Goal: Book appointment/travel/reservation

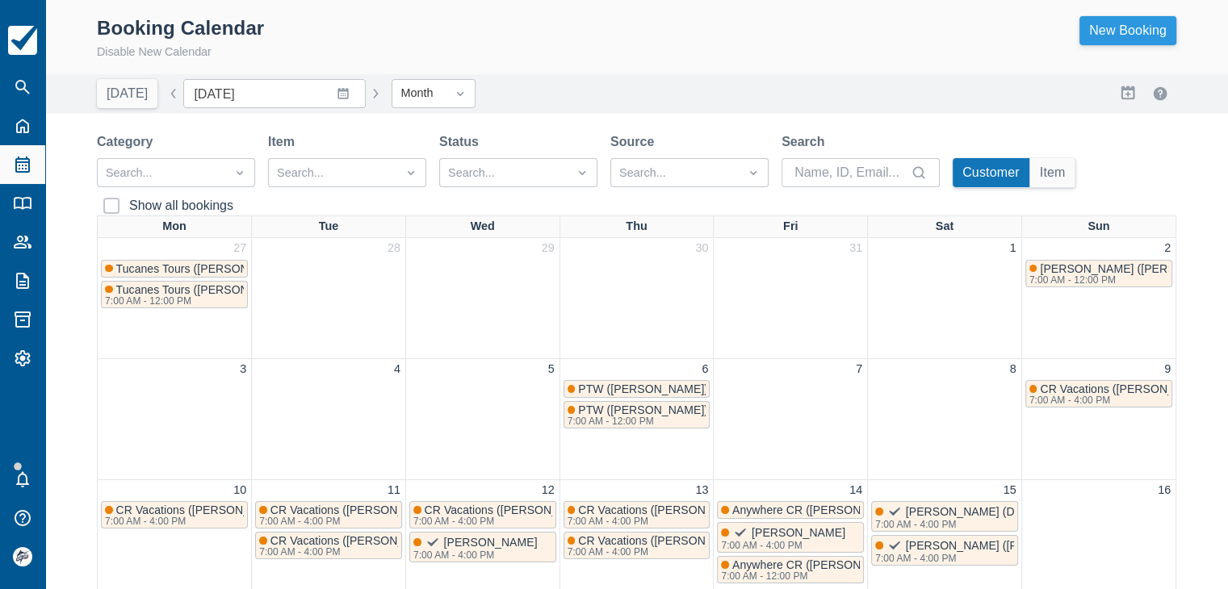
click at [1115, 34] on link "New Booking" at bounding box center [1127, 30] width 97 height 29
click at [164, 93] on button "button" at bounding box center [173, 93] width 19 height 19
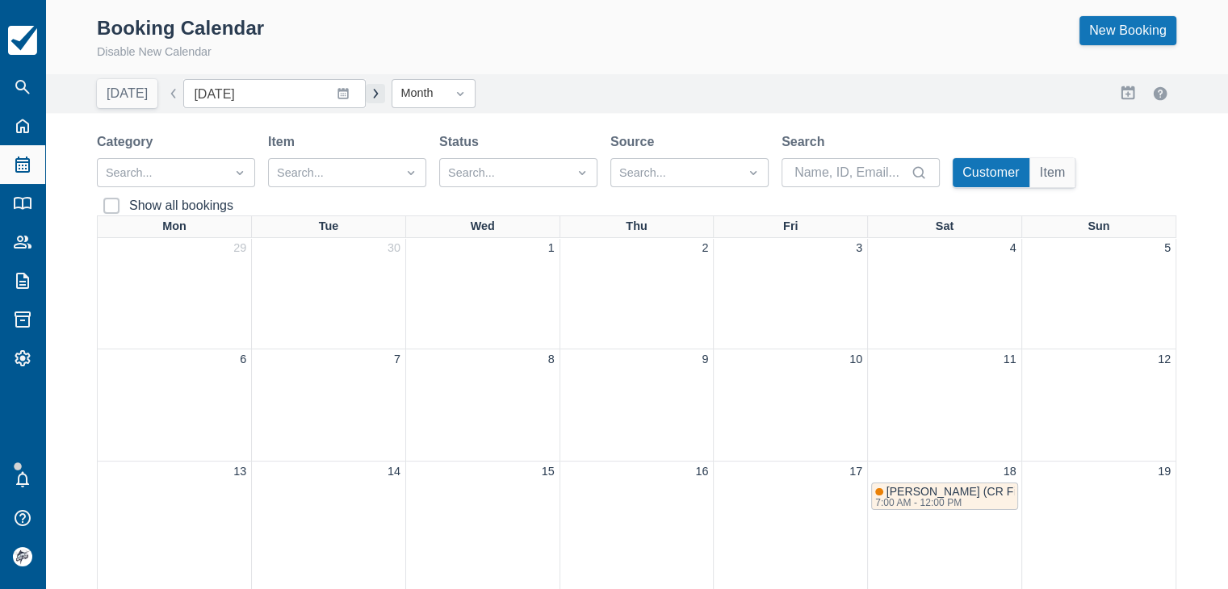
click at [366, 94] on button "button" at bounding box center [375, 93] width 19 height 19
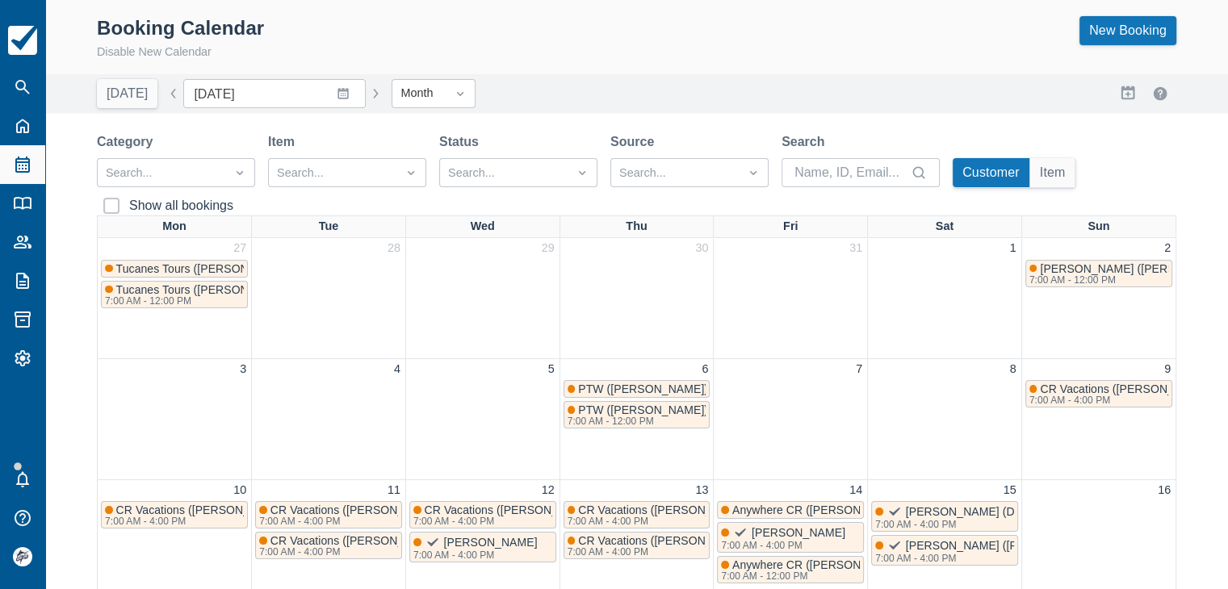
click at [366, 92] on button "button" at bounding box center [375, 93] width 19 height 19
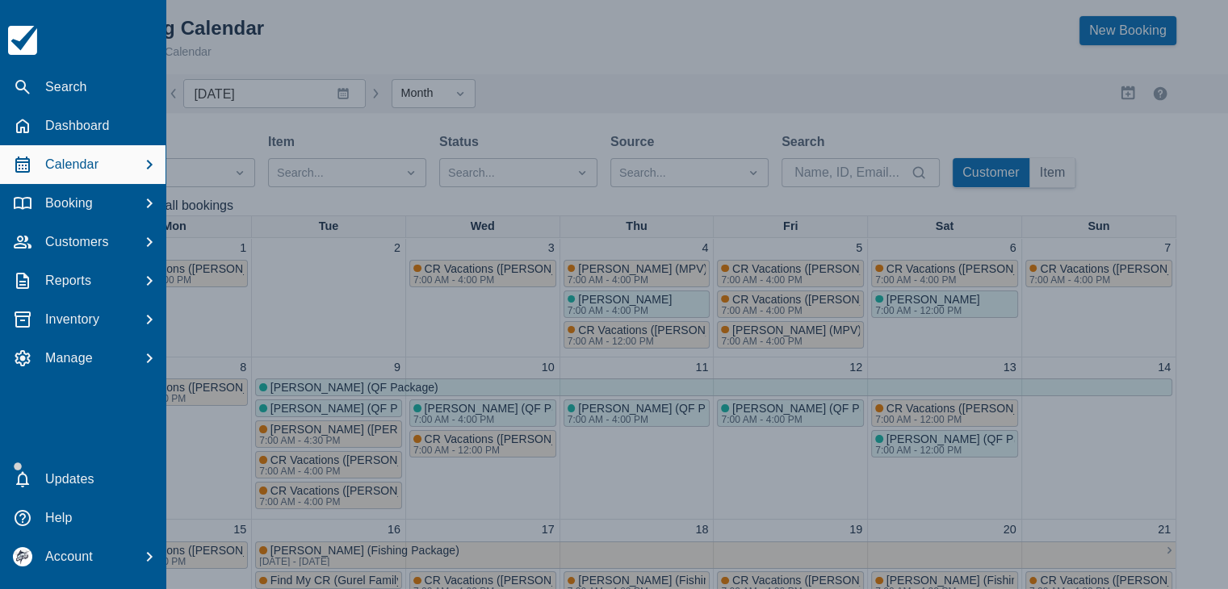
click at [278, 54] on div at bounding box center [614, 294] width 1228 height 589
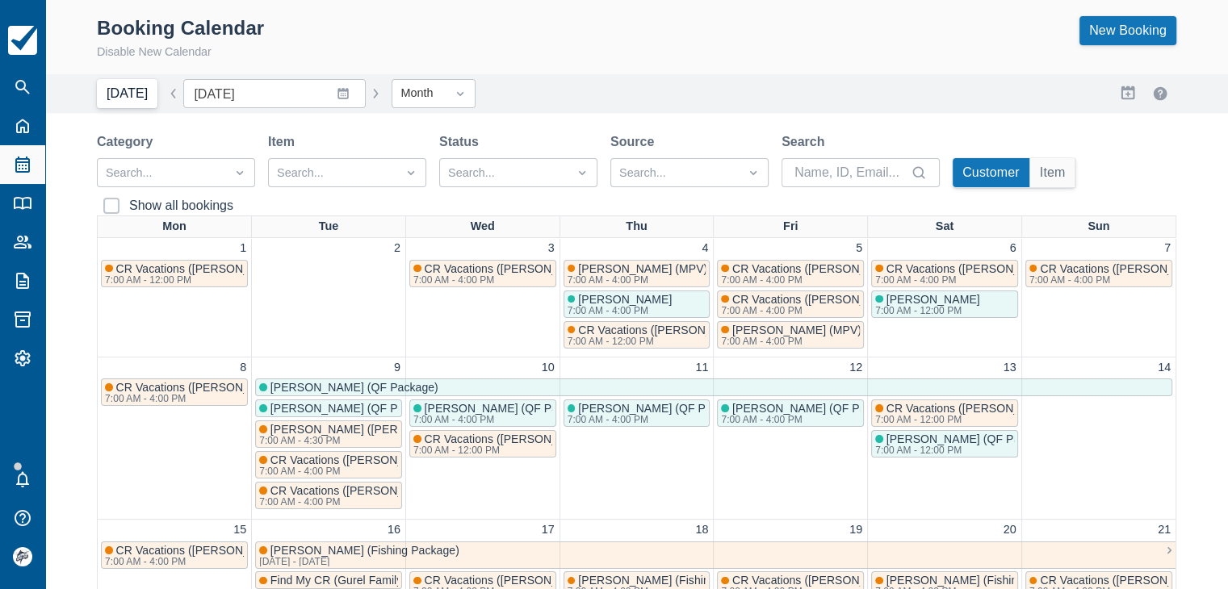
click at [114, 94] on button "Today" at bounding box center [127, 93] width 61 height 29
type input "August 2025"
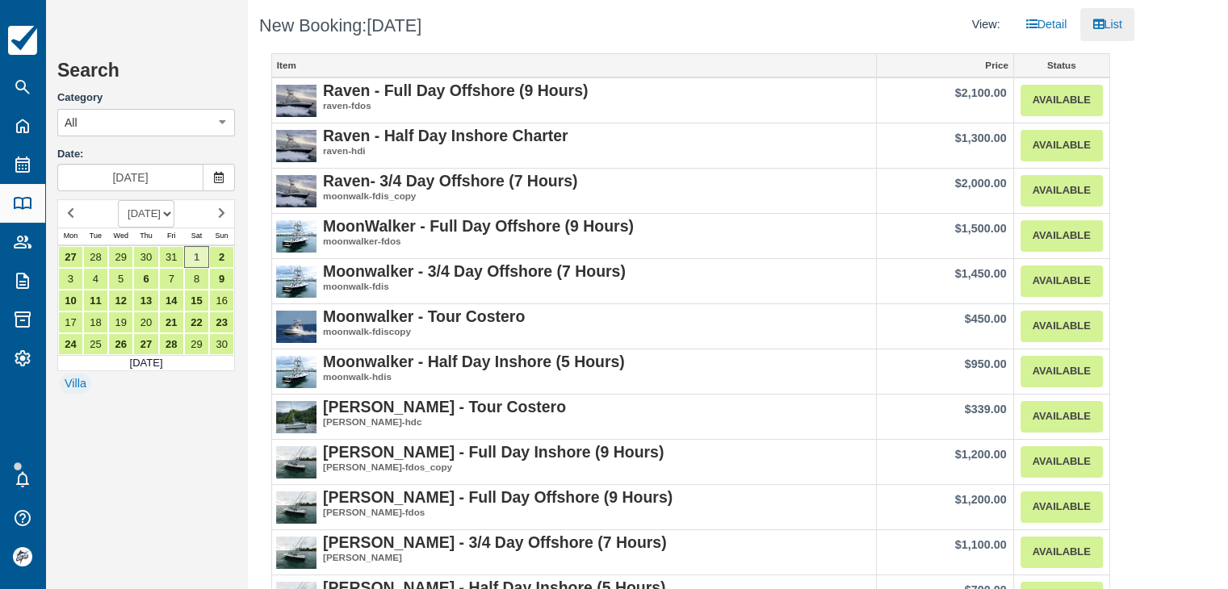
click at [868, 19] on div "View: Detail List" at bounding box center [911, 24] width 443 height 33
click at [131, 224] on select "AUGUST 2025 SEPTEMBER 2025 OCTOBER 2025 NOVEMBER 2025 DECEMBER 2025 JANUARY 202…" at bounding box center [146, 213] width 57 height 27
select select "20251201"
click at [118, 200] on select "AUGUST 2025 SEPTEMBER 2025 OCTOBER 2025 NOVEMBER 2025 DECEMBER 2025 JANUARY 202…" at bounding box center [146, 213] width 57 height 27
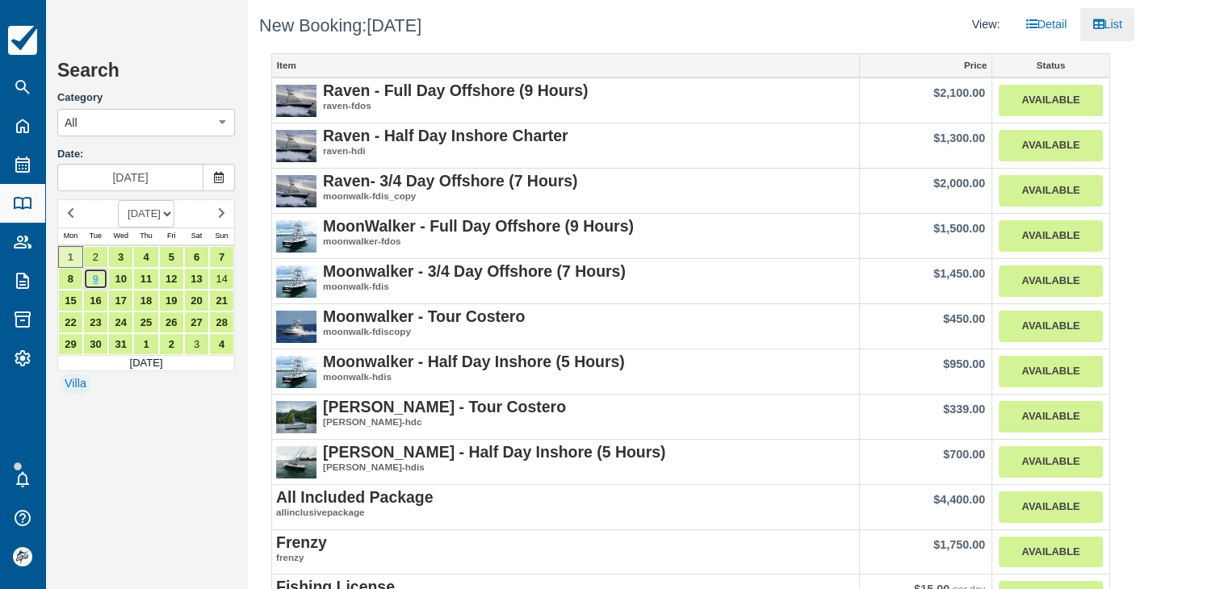
click at [94, 279] on link "9" at bounding box center [95, 279] width 25 height 22
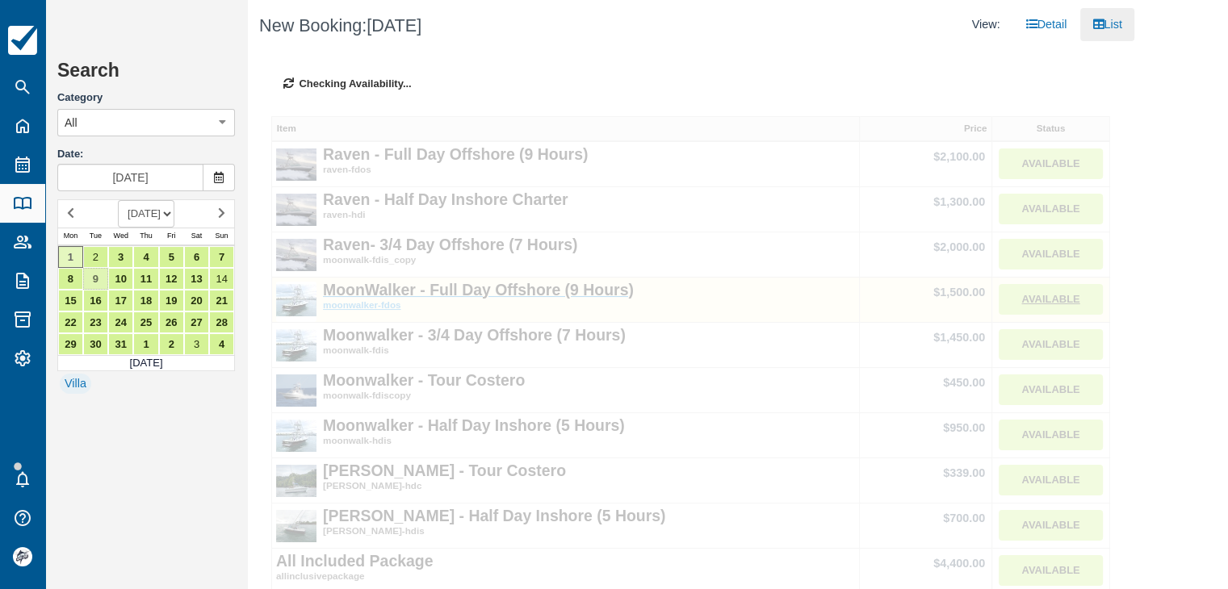
type input "Dec 09 2025"
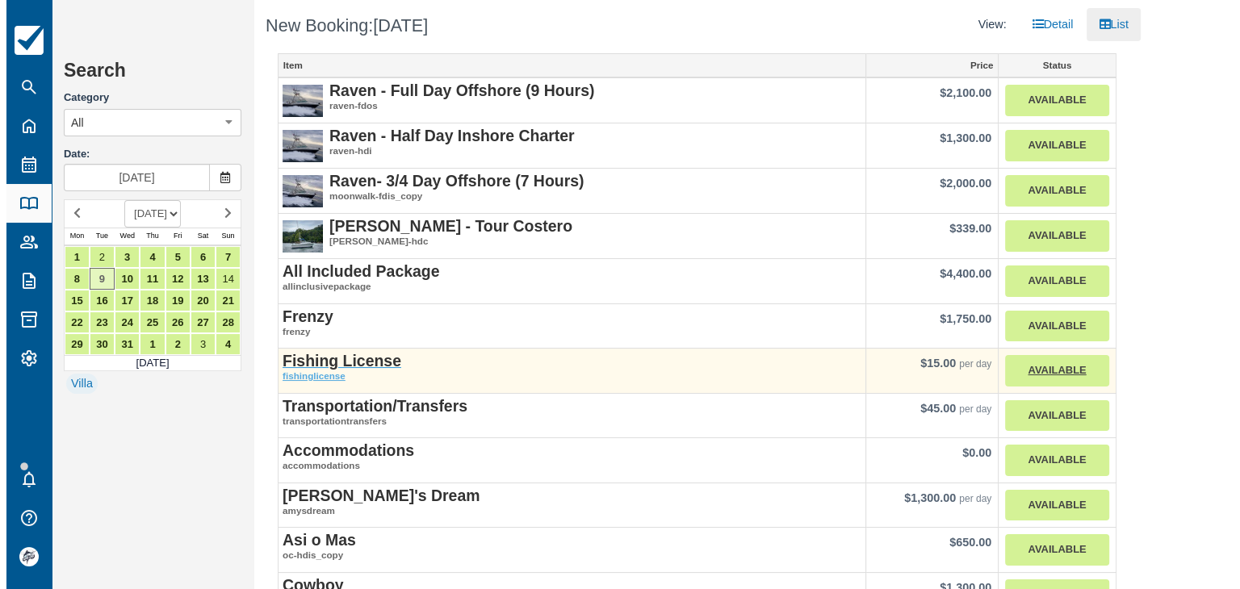
scroll to position [81, 0]
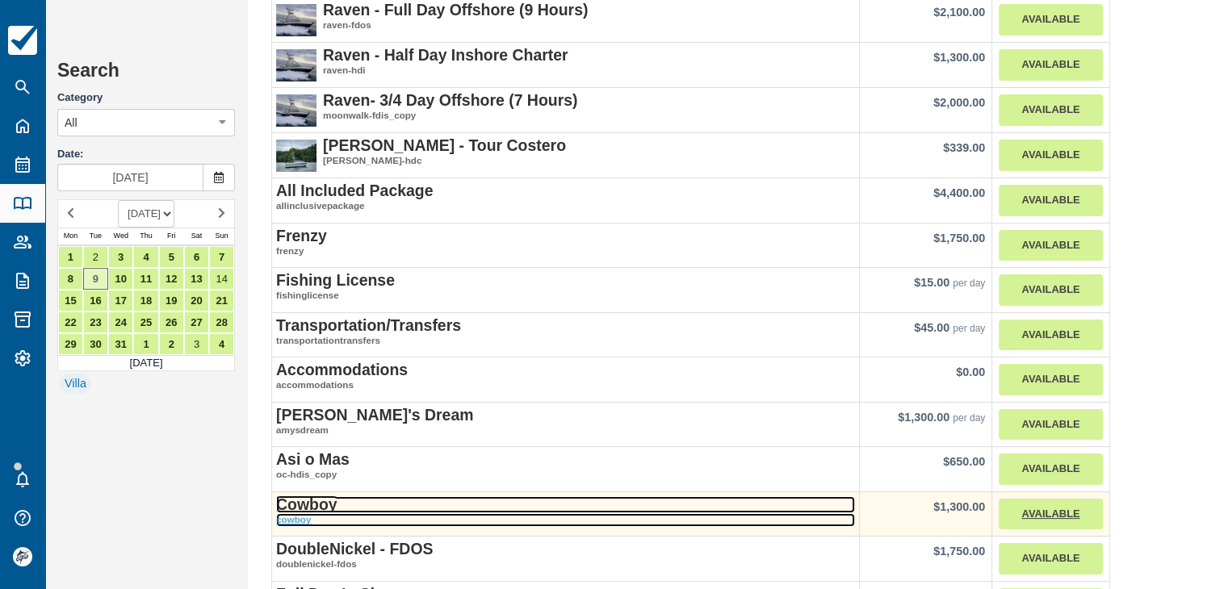
click at [325, 504] on strong "Cowboy" at bounding box center [306, 505] width 61 height 18
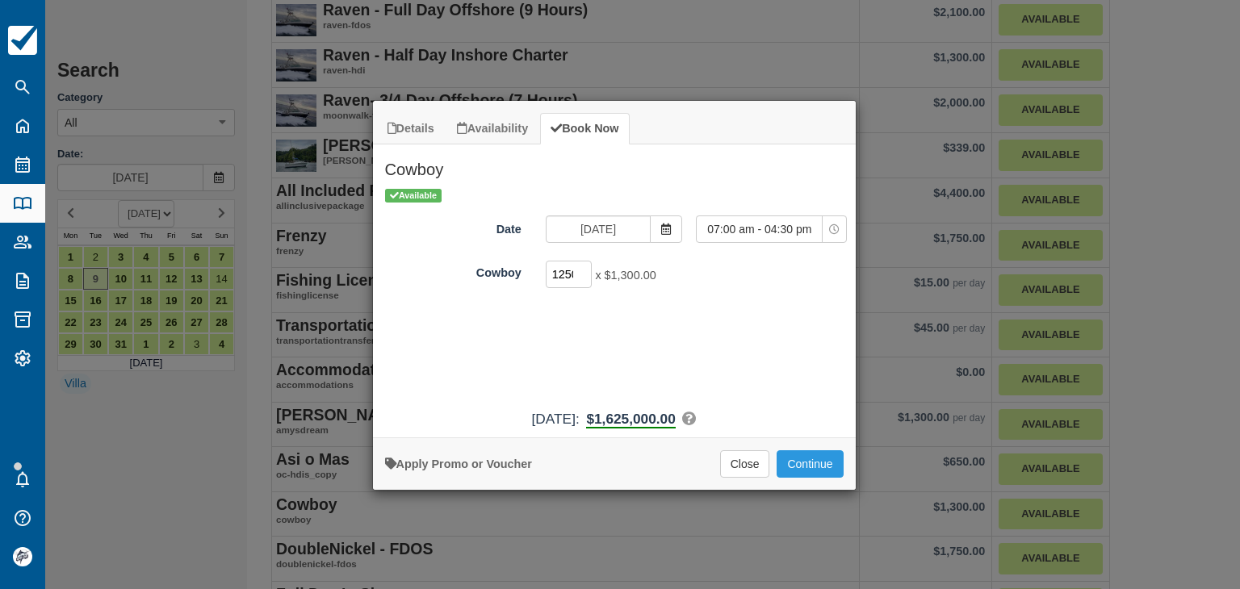
click at [568, 272] on input "1250" at bounding box center [569, 274] width 47 height 27
type input "1"
click at [807, 454] on button "Continue" at bounding box center [810, 463] width 66 height 27
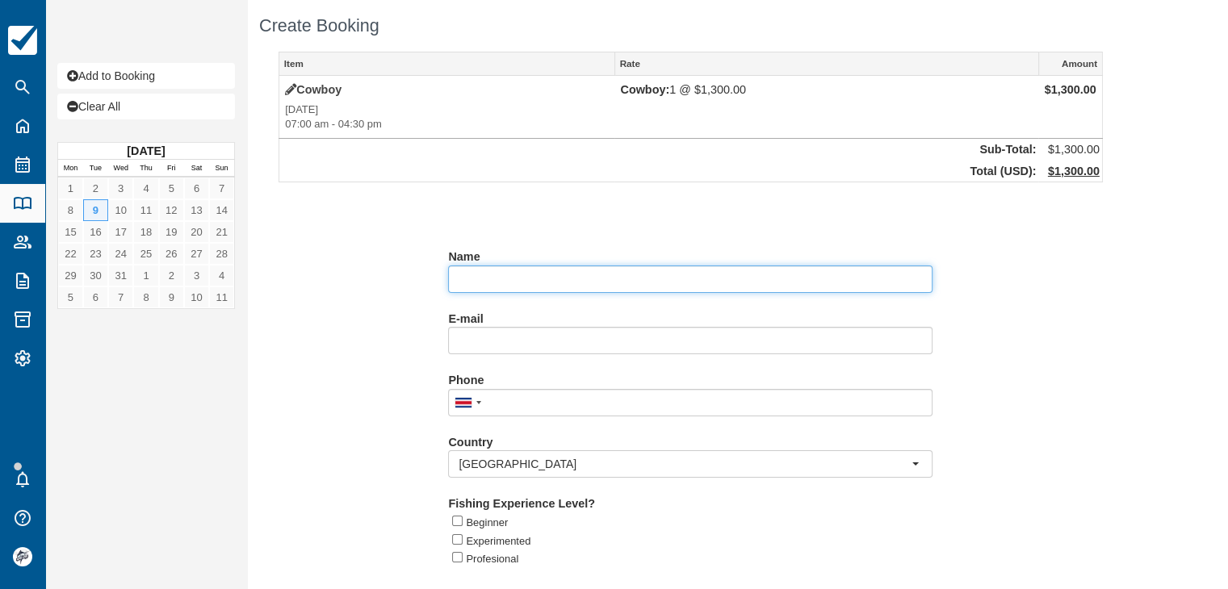
click at [475, 279] on input "Name" at bounding box center [690, 279] width 484 height 27
paste input "[PERSON_NAME]"
paste input "Johannes Kohkemper"
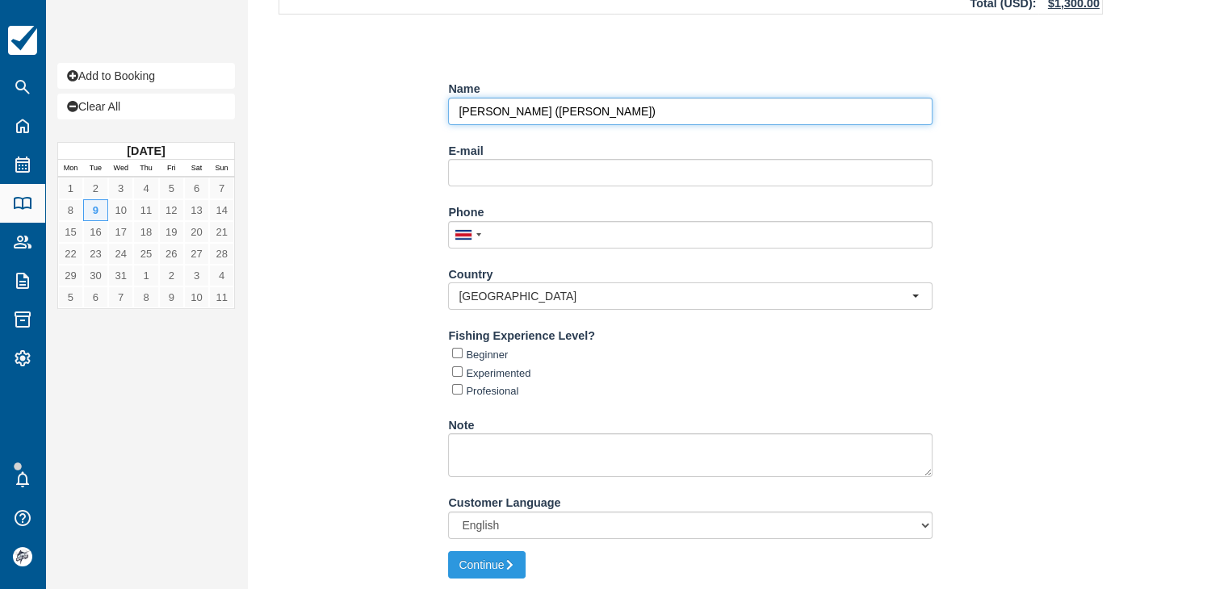
scroll to position [170, 0]
type input "[PERSON_NAME] ([PERSON_NAME])"
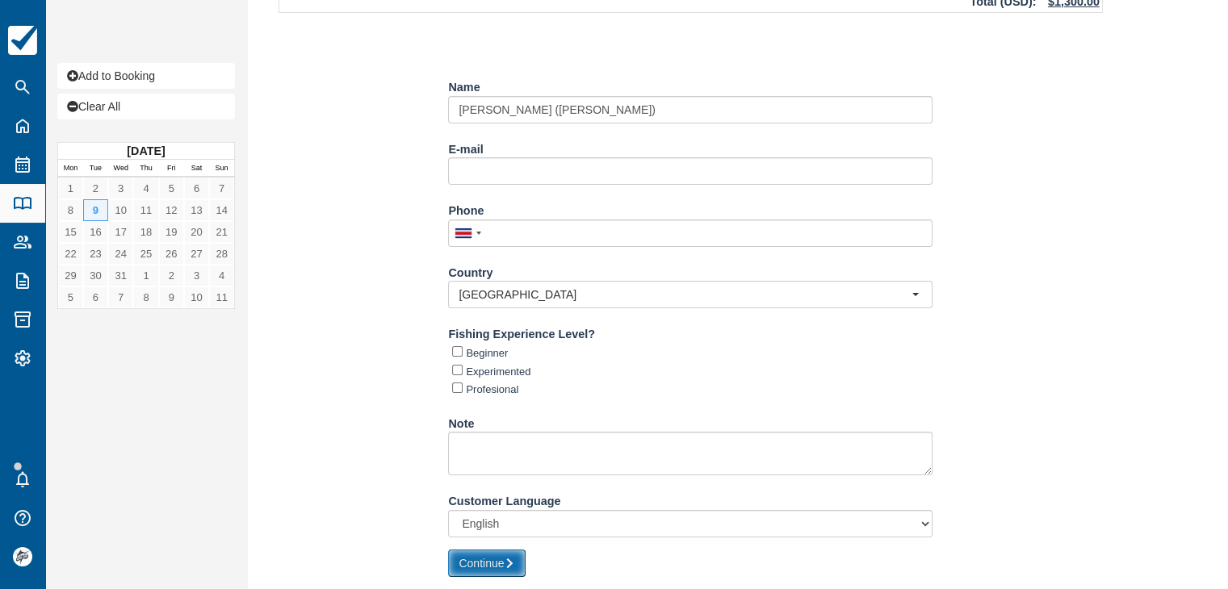
click at [513, 560] on icon "submit" at bounding box center [509, 563] width 11 height 11
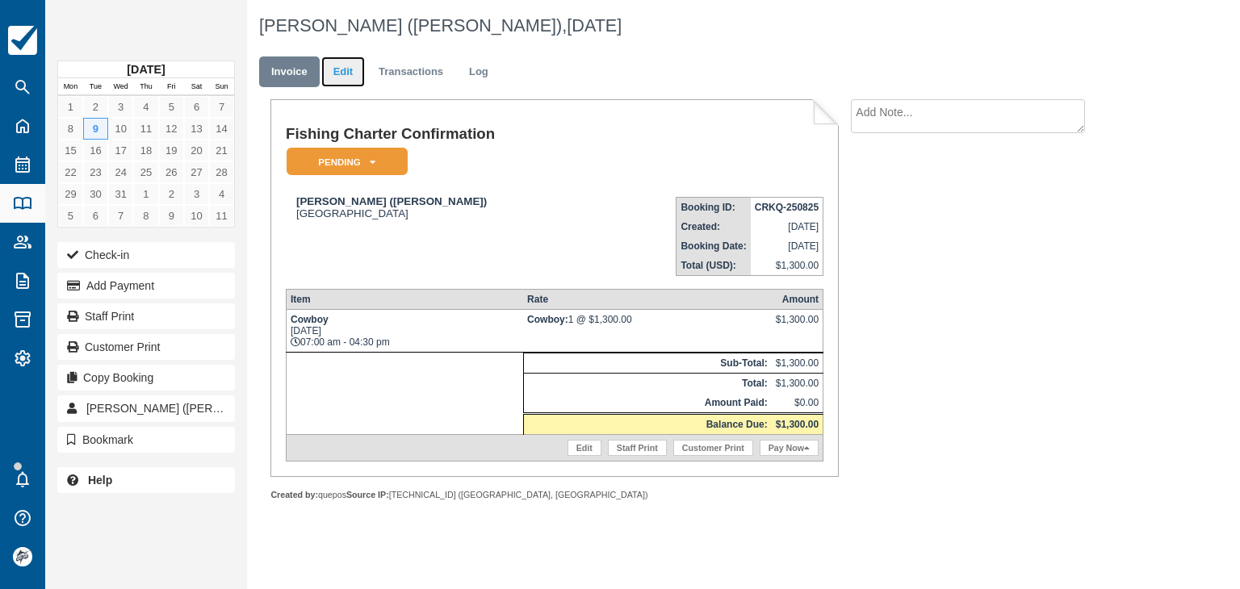
click at [345, 75] on link "Edit" at bounding box center [343, 72] width 44 height 31
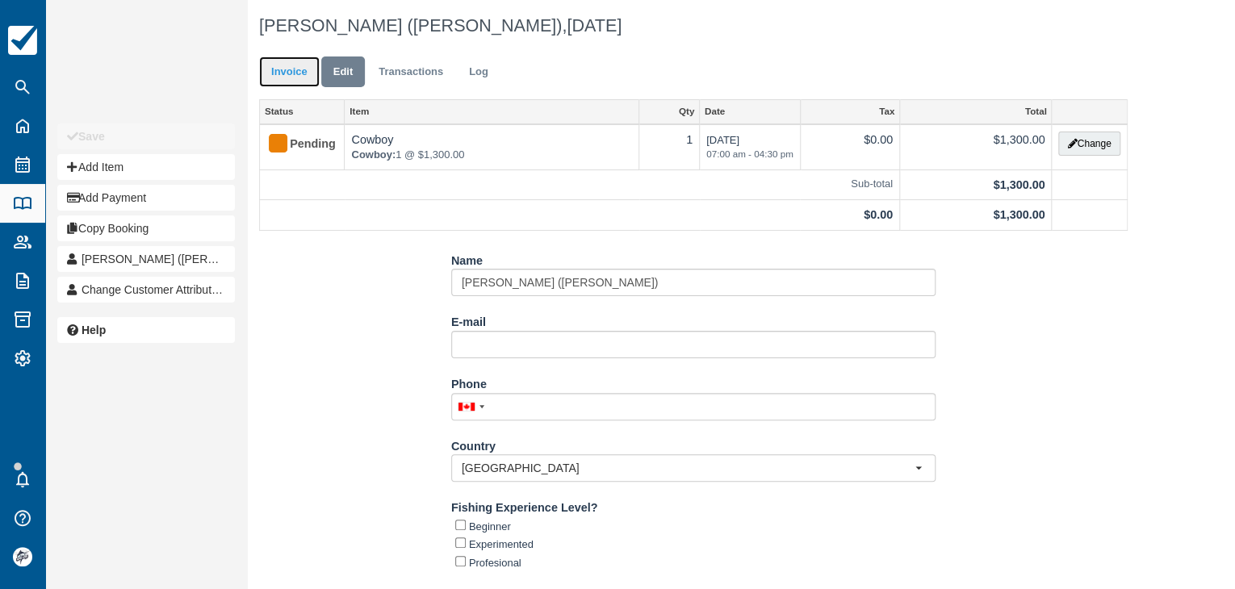
click at [284, 78] on link "Invoice" at bounding box center [289, 72] width 61 height 31
